Goal: Task Accomplishment & Management: Use online tool/utility

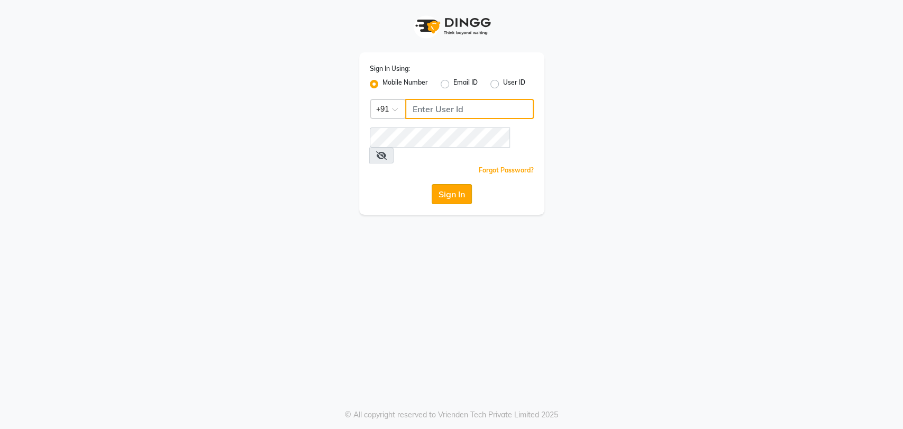
type input "8748874801"
click at [457, 184] on button "Sign In" at bounding box center [452, 194] width 40 height 20
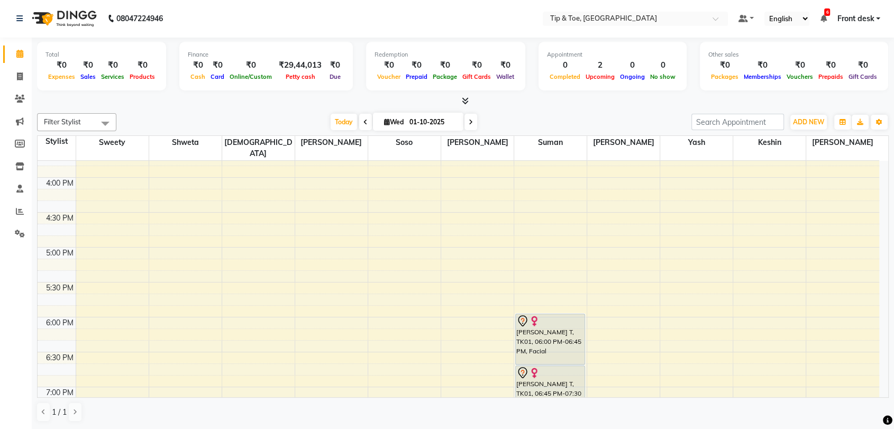
scroll to position [654, 0]
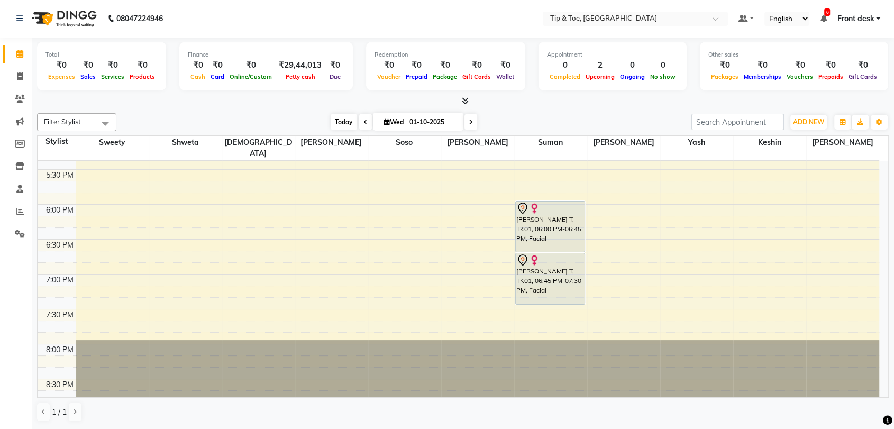
click at [343, 120] on span "Today" at bounding box center [344, 122] width 26 height 16
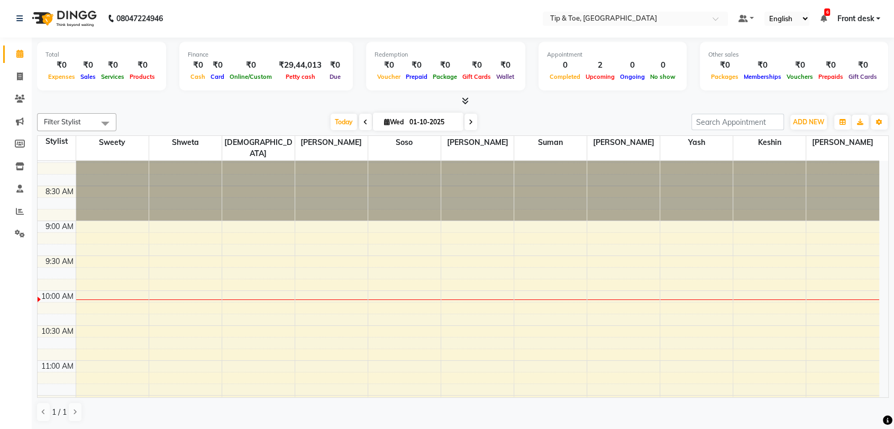
scroll to position [0, 0]
